Goal: Task Accomplishment & Management: Complete application form

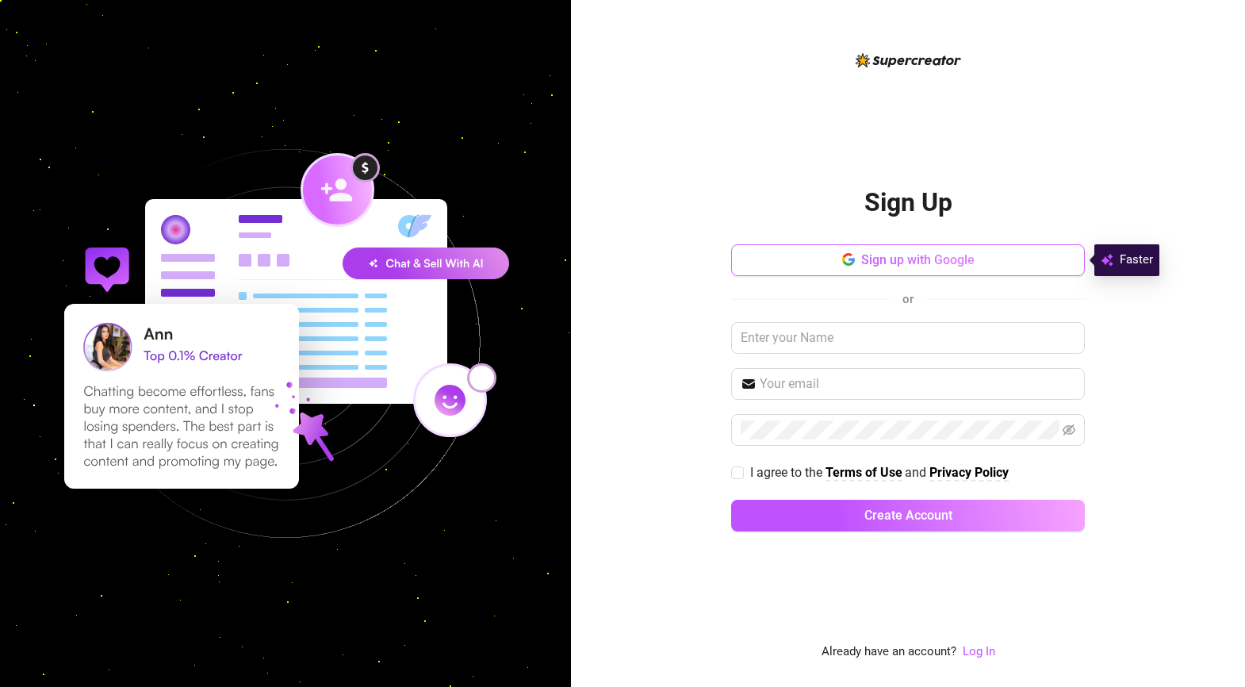
click at [890, 251] on button "Sign up with Google" at bounding box center [908, 260] width 354 height 32
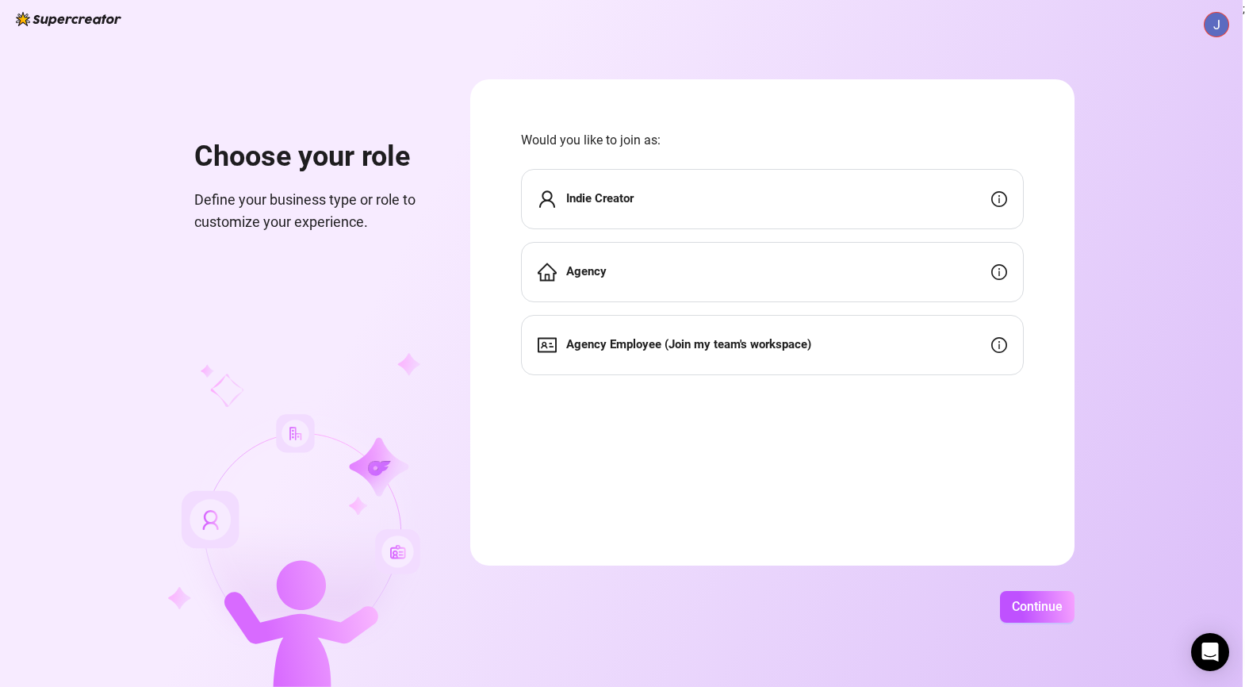
click at [634, 194] on strong "Indie Creator" at bounding box center [599, 198] width 67 height 14
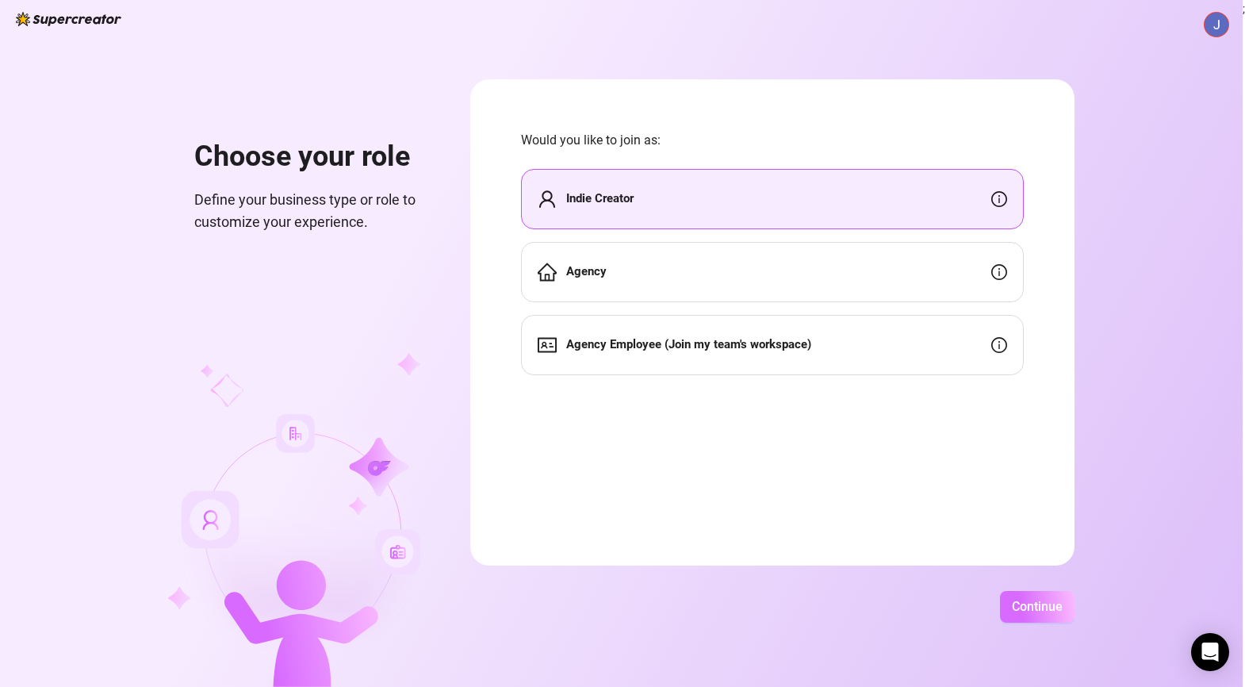
click at [1037, 605] on span "Continue" at bounding box center [1037, 606] width 51 height 15
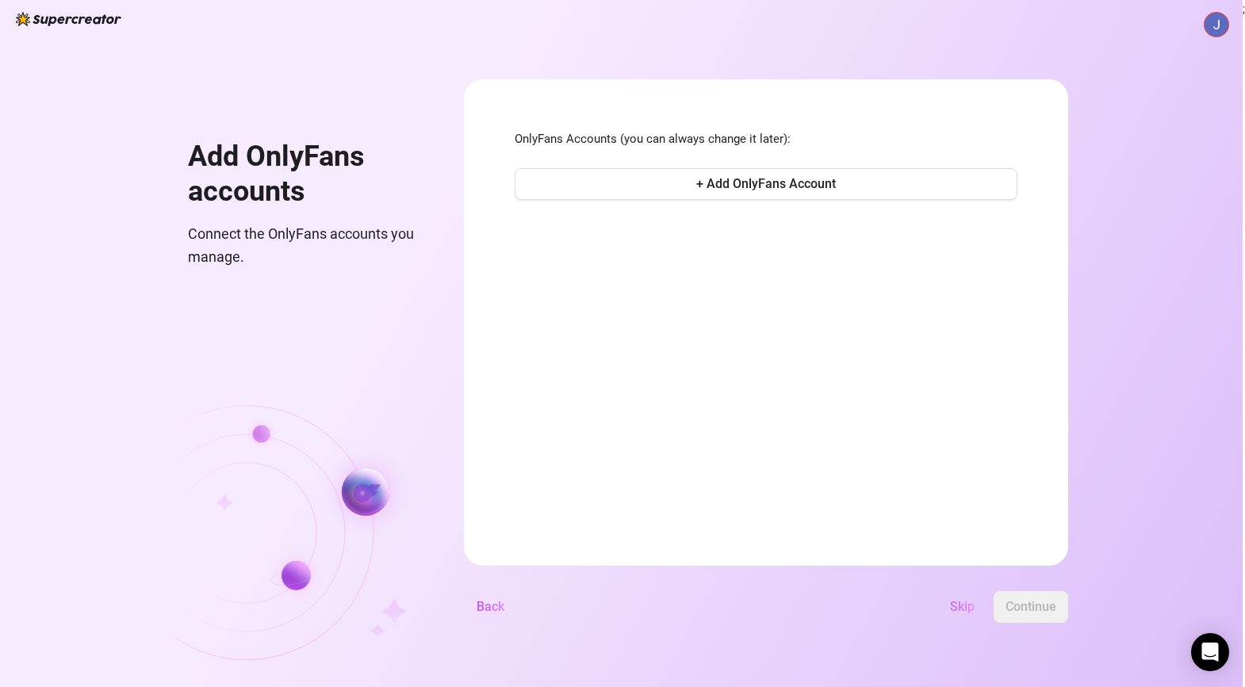
click at [954, 608] on span "Skip" at bounding box center [962, 606] width 25 height 15
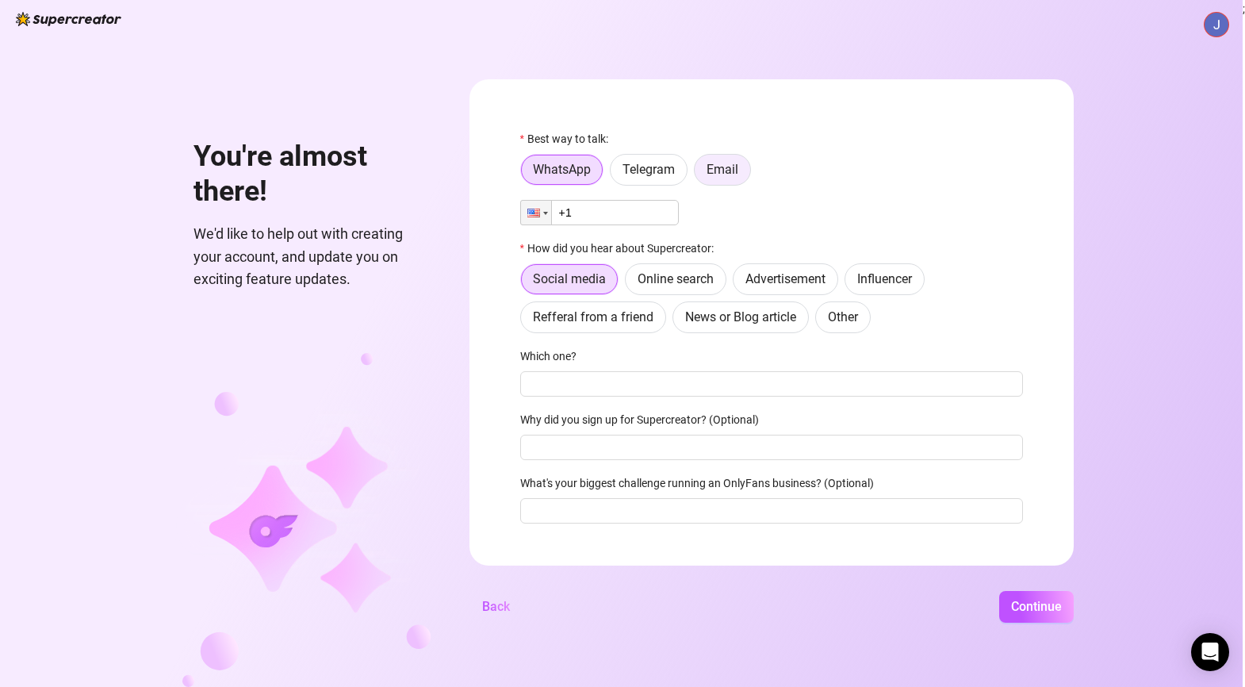
click at [727, 169] on span "Email" at bounding box center [723, 169] width 32 height 15
click at [699, 174] on input "Email" at bounding box center [699, 174] width 0 height 0
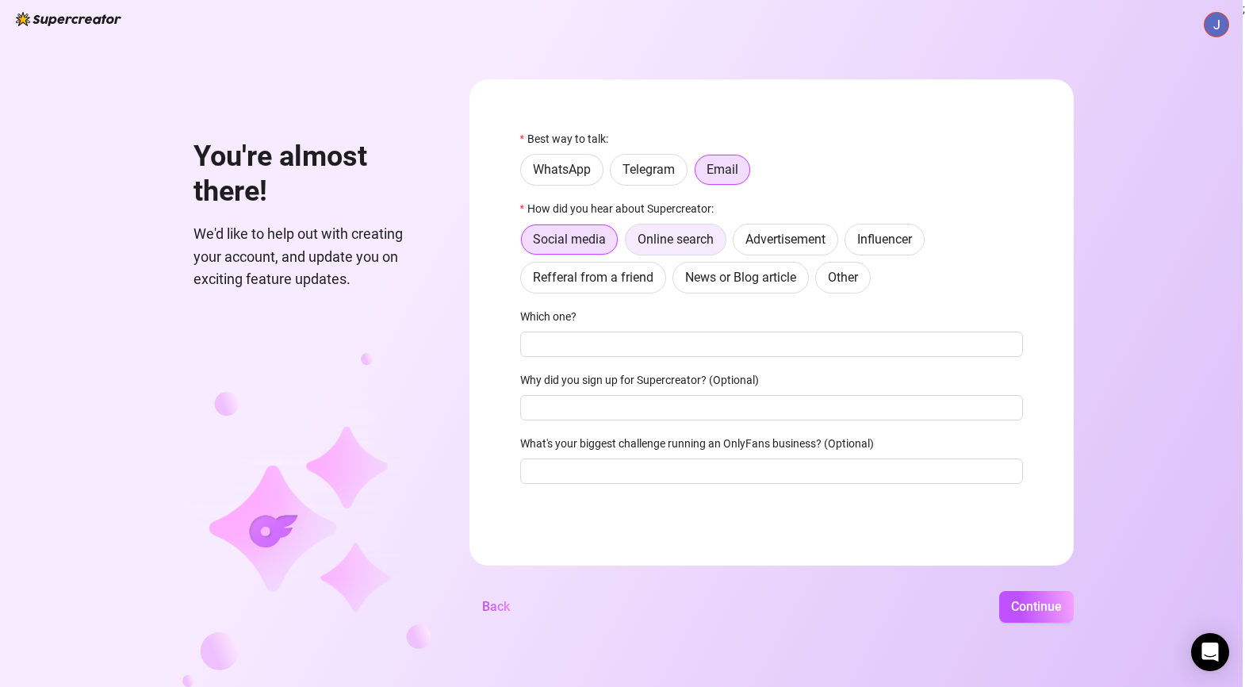
click at [684, 237] on span "Online search" at bounding box center [676, 239] width 76 height 15
click at [630, 243] on input "Online search" at bounding box center [630, 243] width 0 height 0
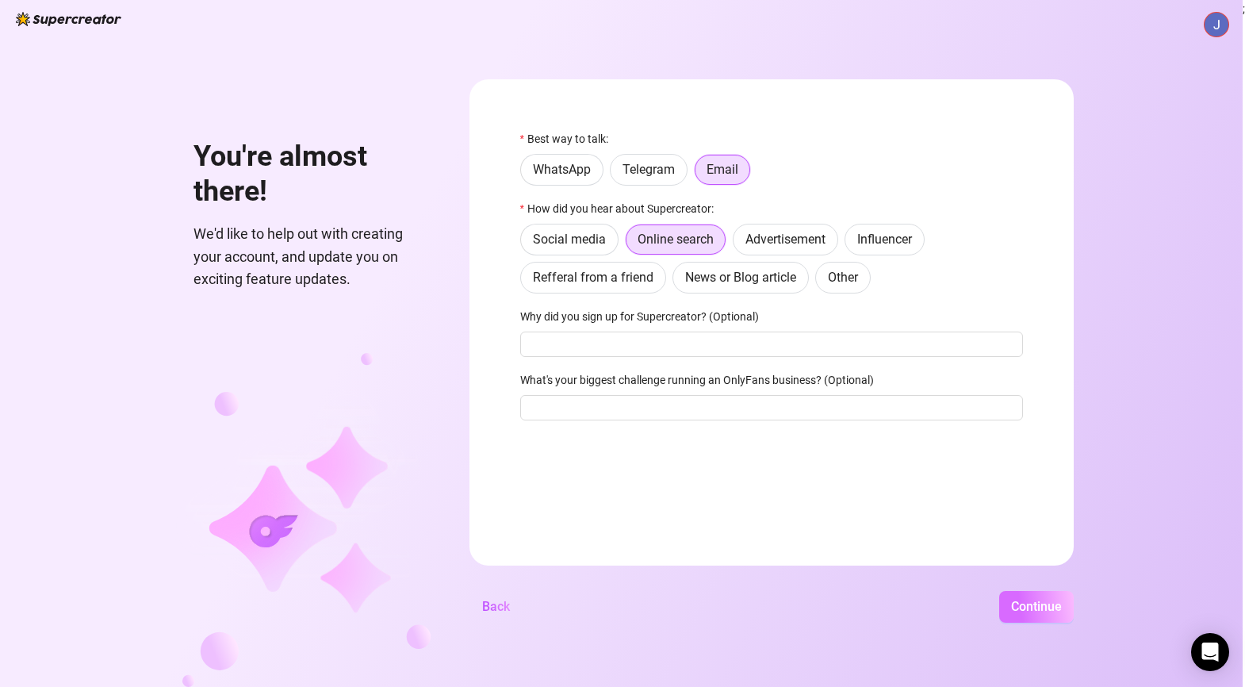
click at [1037, 611] on span "Continue" at bounding box center [1036, 606] width 51 height 15
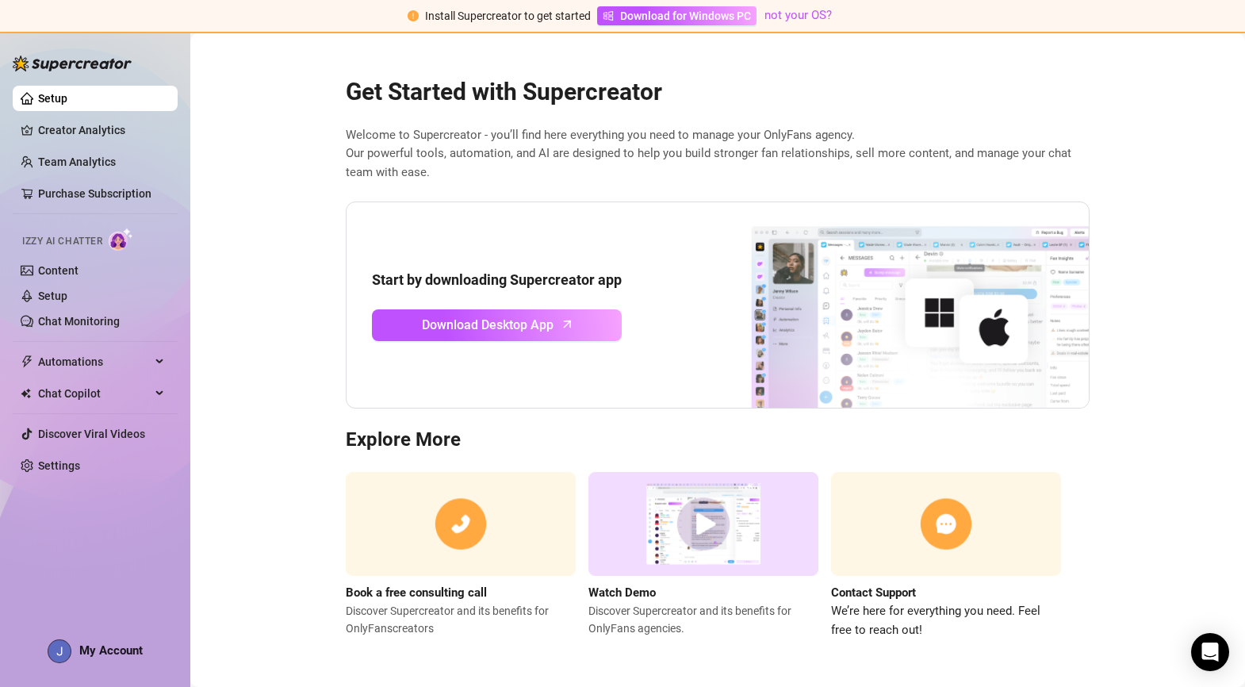
scroll to position [1, 0]
click at [40, 270] on link "Content" at bounding box center [58, 270] width 40 height 13
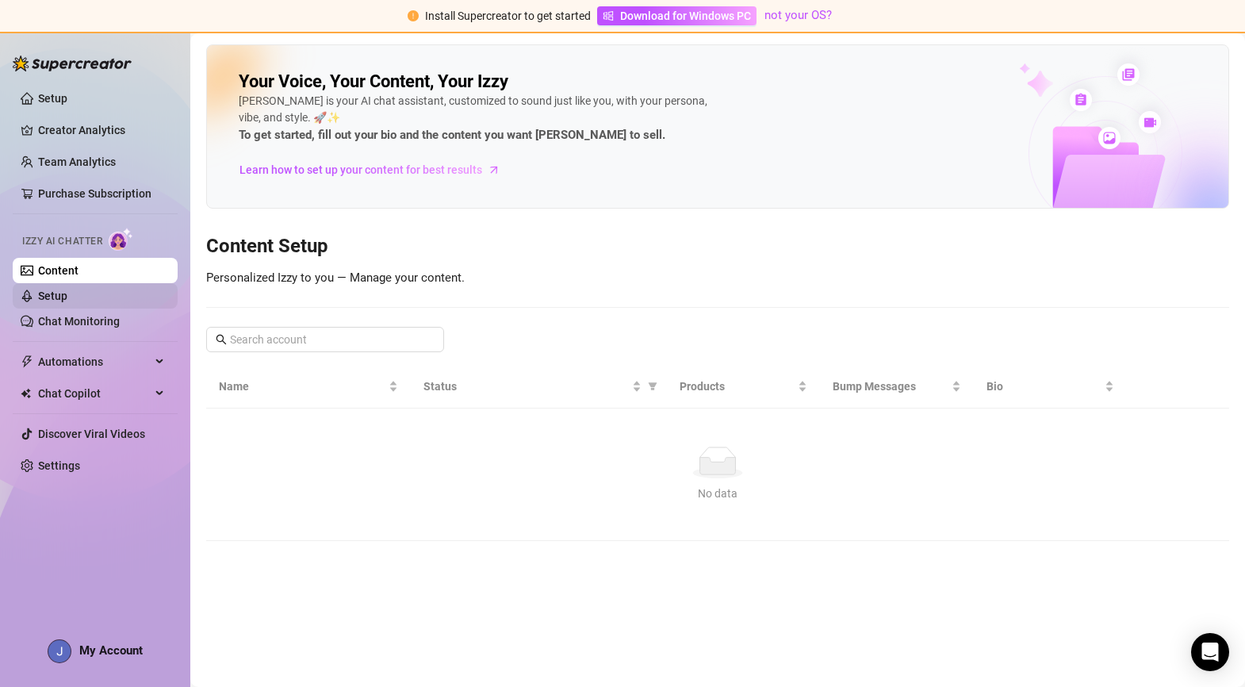
click at [53, 294] on link "Setup" at bounding box center [52, 295] width 29 height 13
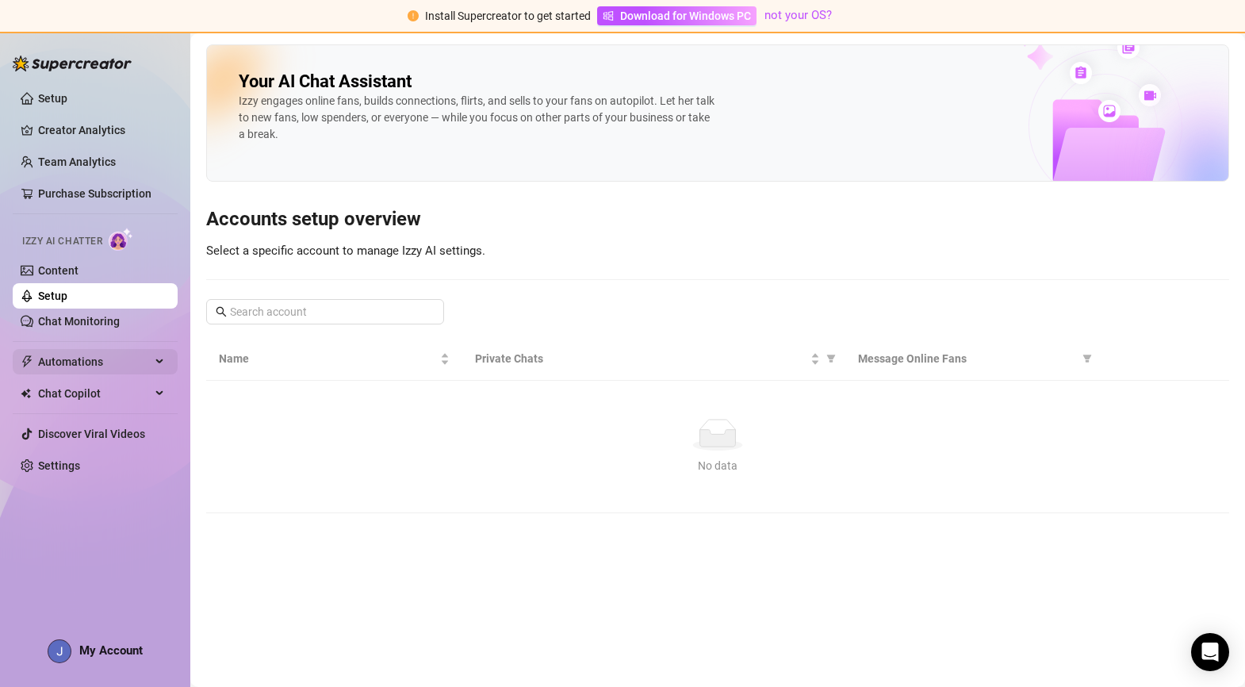
click at [159, 358] on div "Automations" at bounding box center [95, 361] width 165 height 25
